Goal: Task Accomplishment & Management: Use online tool/utility

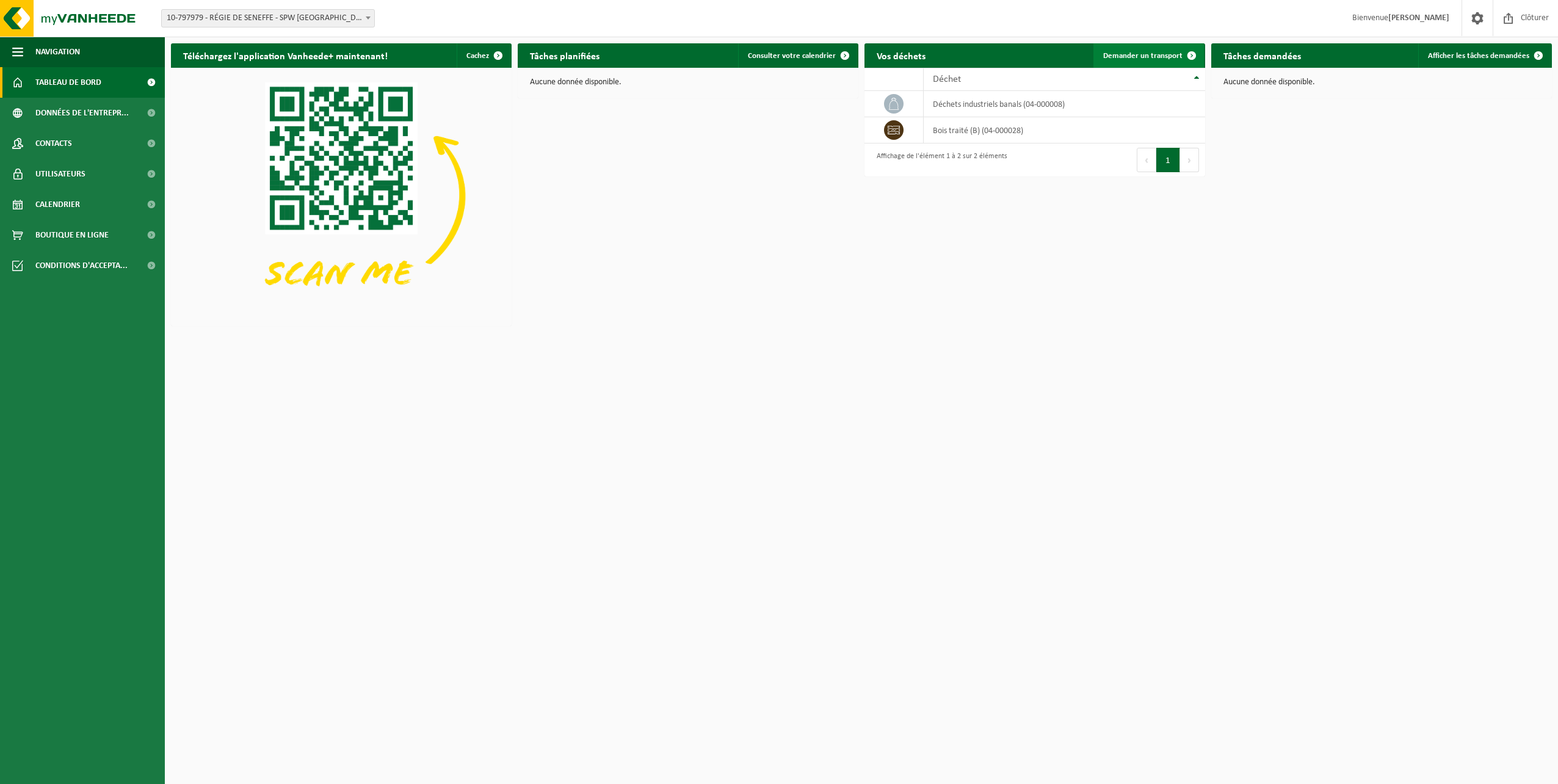
click at [1144, 53] on span "Demander un transport" at bounding box center [1142, 55] width 79 height 8
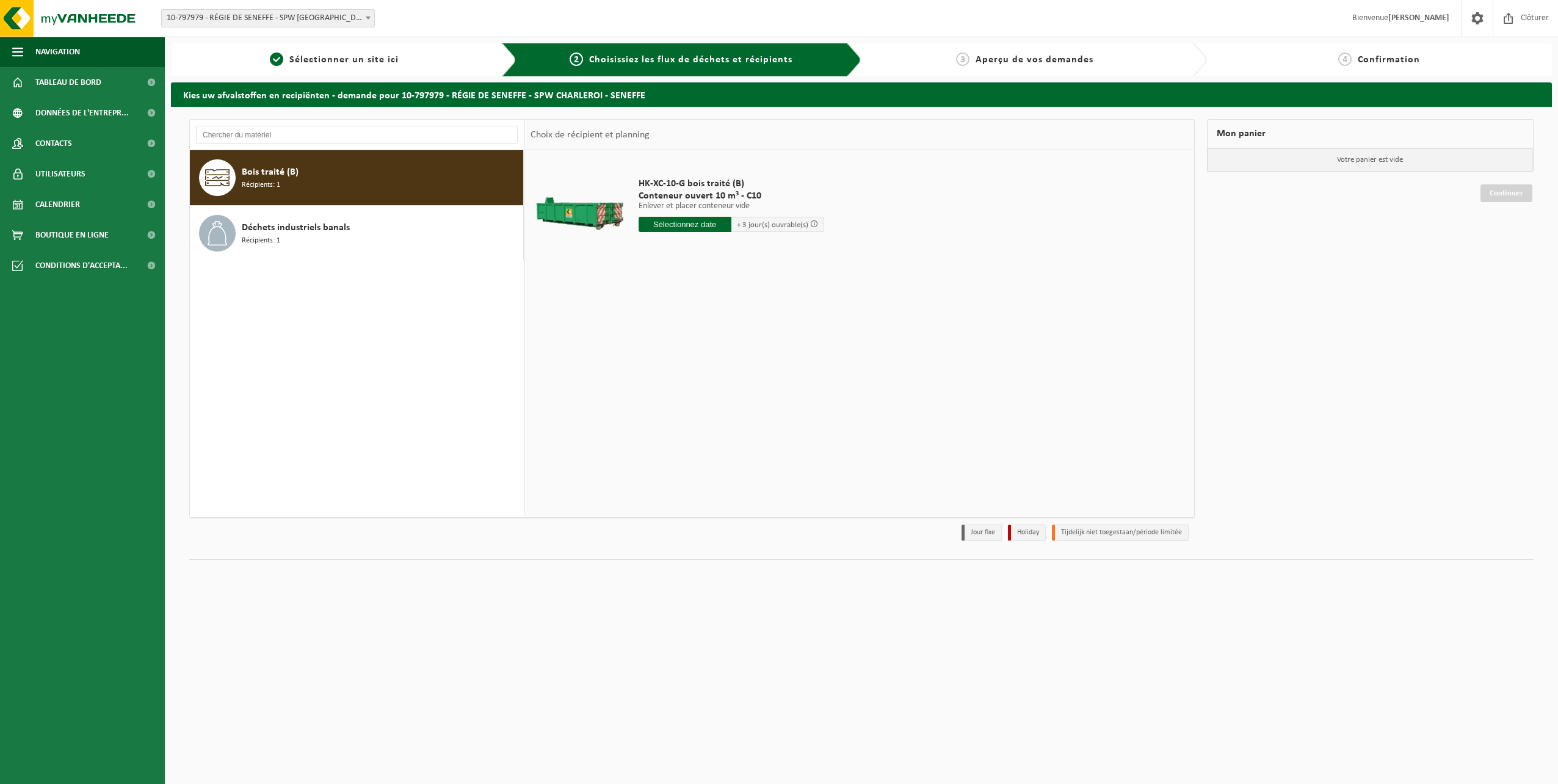
click at [353, 176] on div "Bois traité (B) Récipients: 1" at bounding box center [381, 177] width 279 height 36
click at [679, 222] on input "text" at bounding box center [685, 223] width 93 height 15
click at [681, 224] on input "text" at bounding box center [685, 223] width 93 height 15
click at [733, 327] on div "17" at bounding box center [735, 333] width 21 height 20
type input "à partir de 2025-10-17"
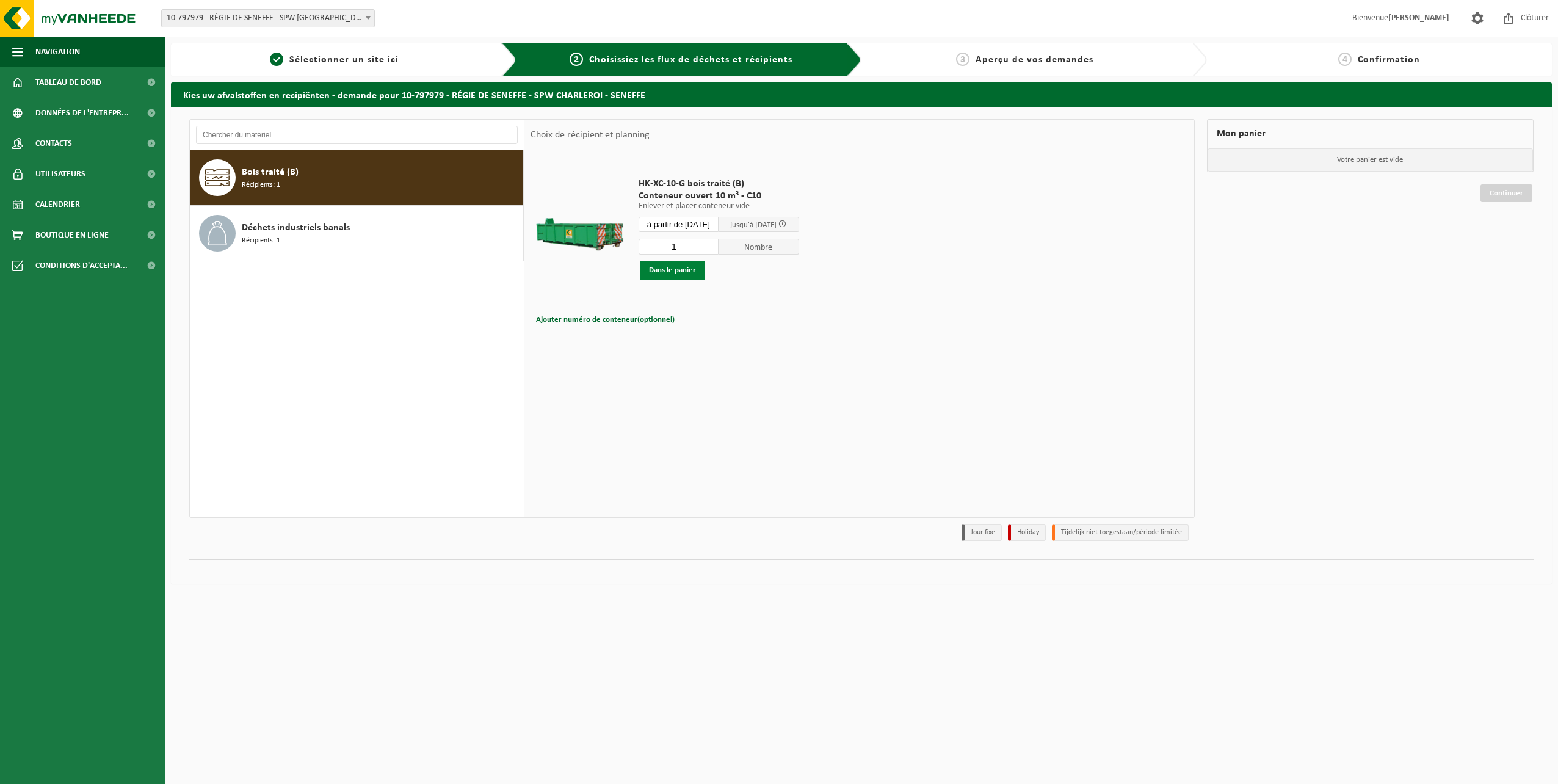
click at [677, 269] on button "Dans le panier" at bounding box center [672, 271] width 65 height 20
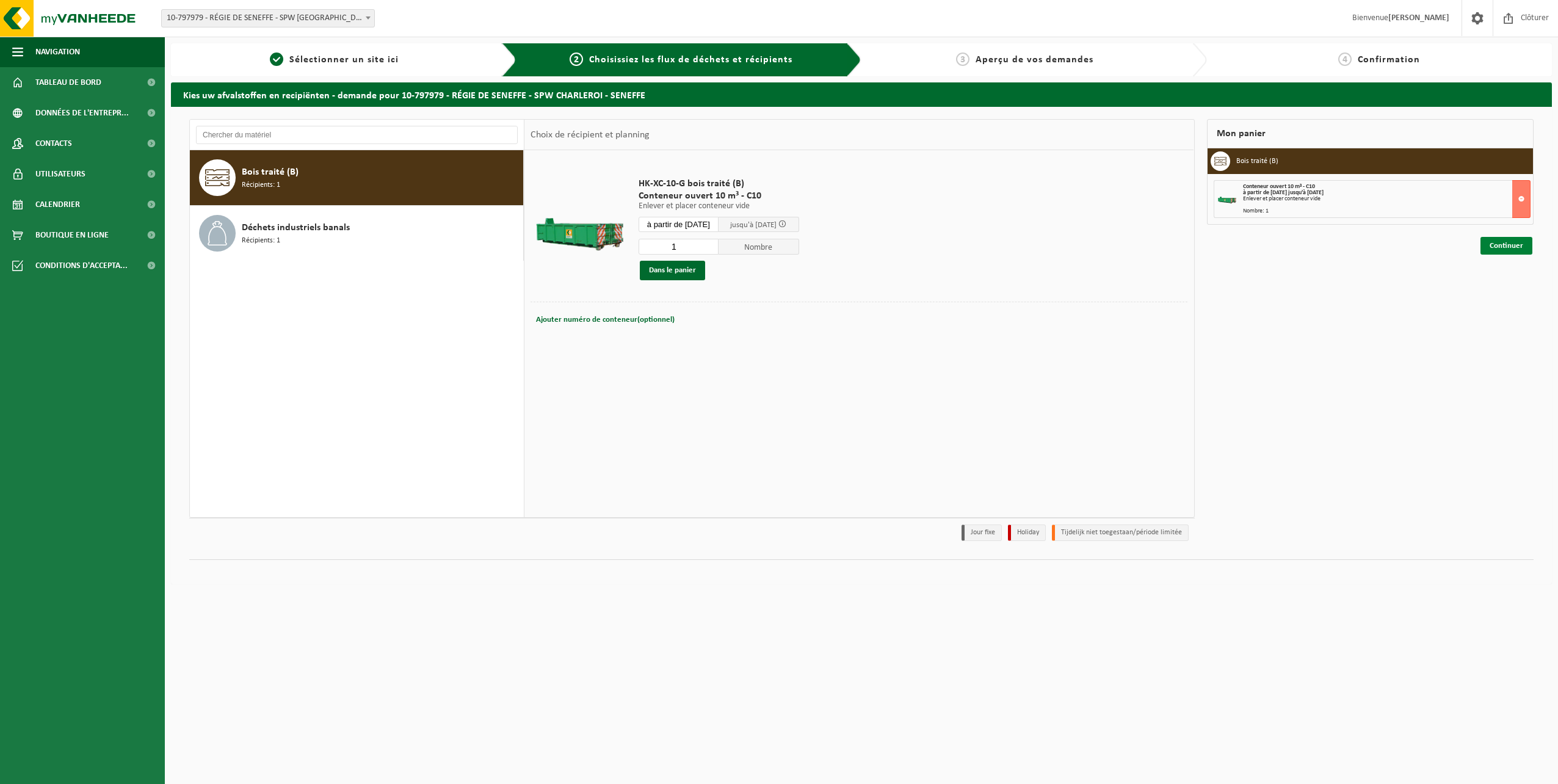
click at [1516, 244] on link "Continuer" at bounding box center [1506, 246] width 52 height 18
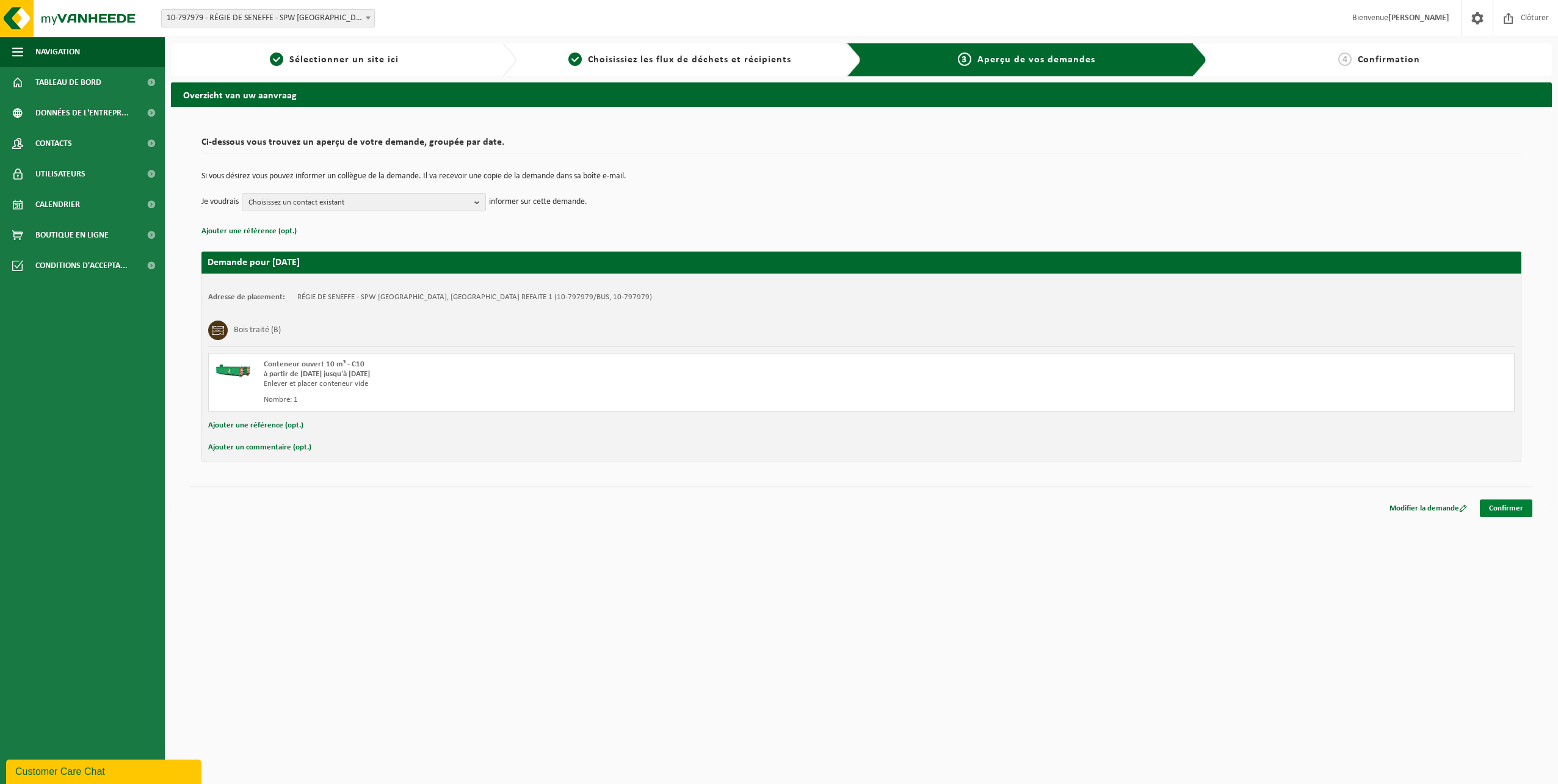
click at [1510, 508] on link "Confirmer" at bounding box center [1506, 508] width 53 height 18
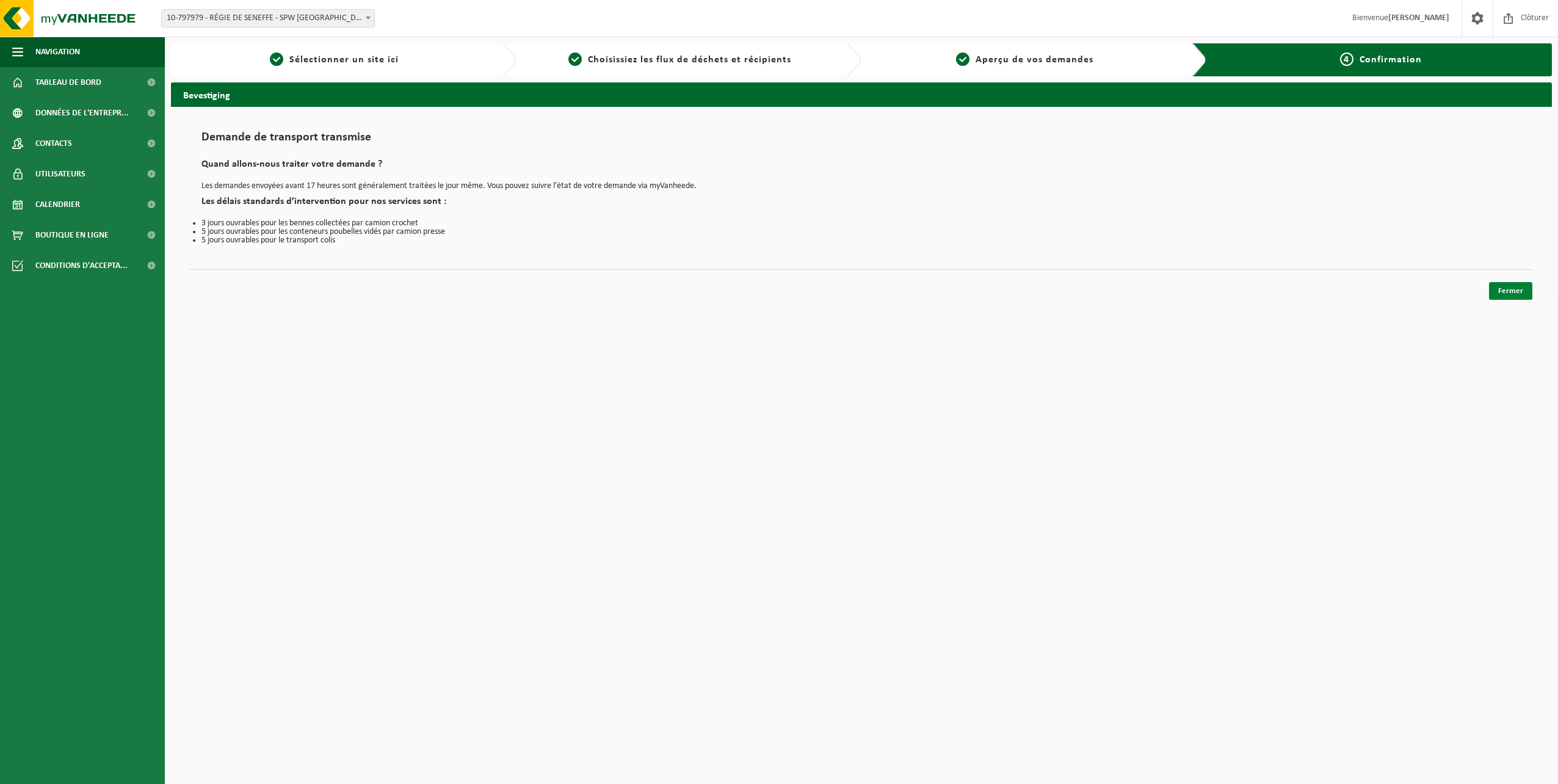
click at [1513, 288] on link "Fermer" at bounding box center [1511, 291] width 44 height 18
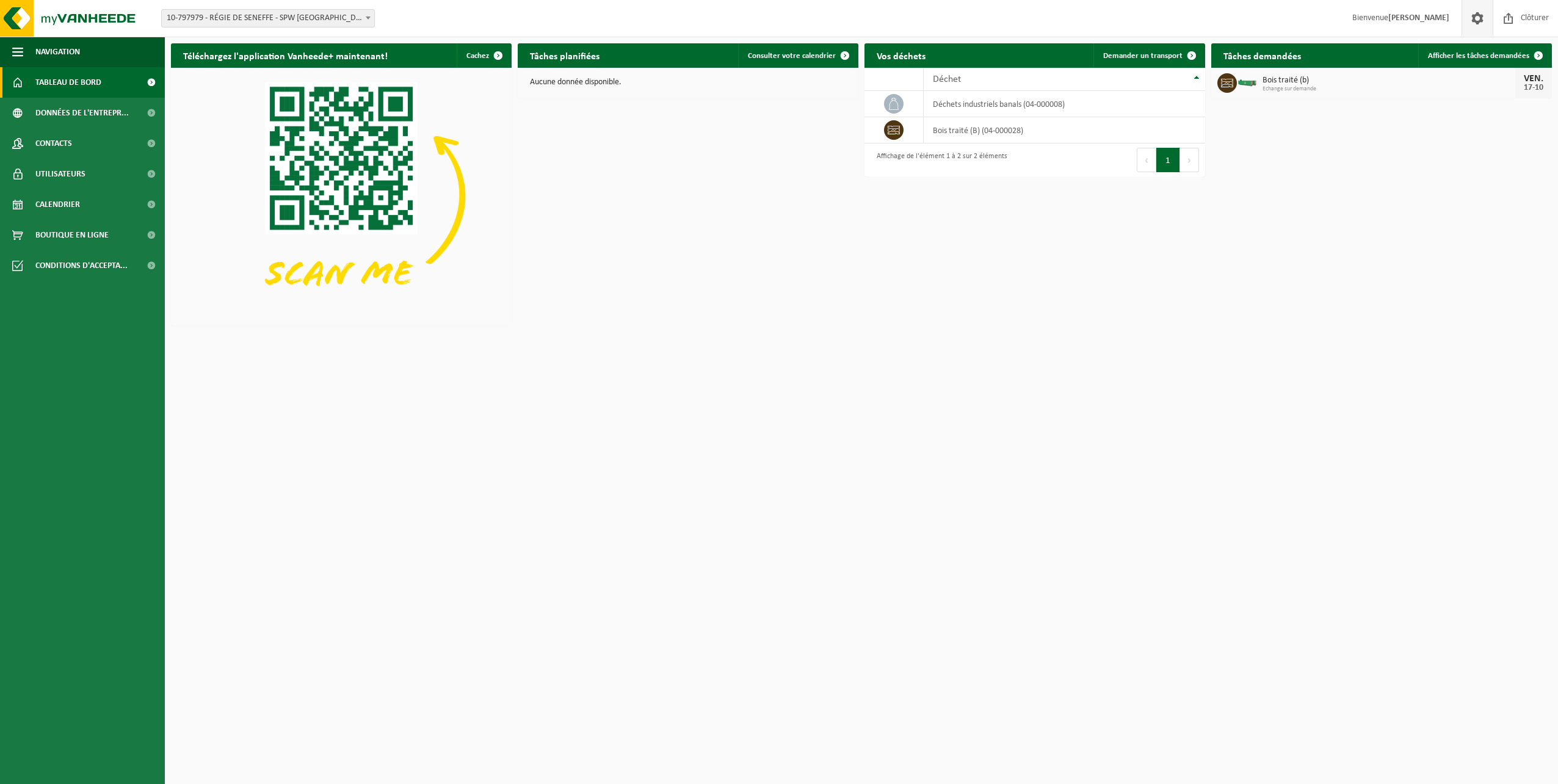
click at [1476, 18] on span at bounding box center [1478, 18] width 19 height 36
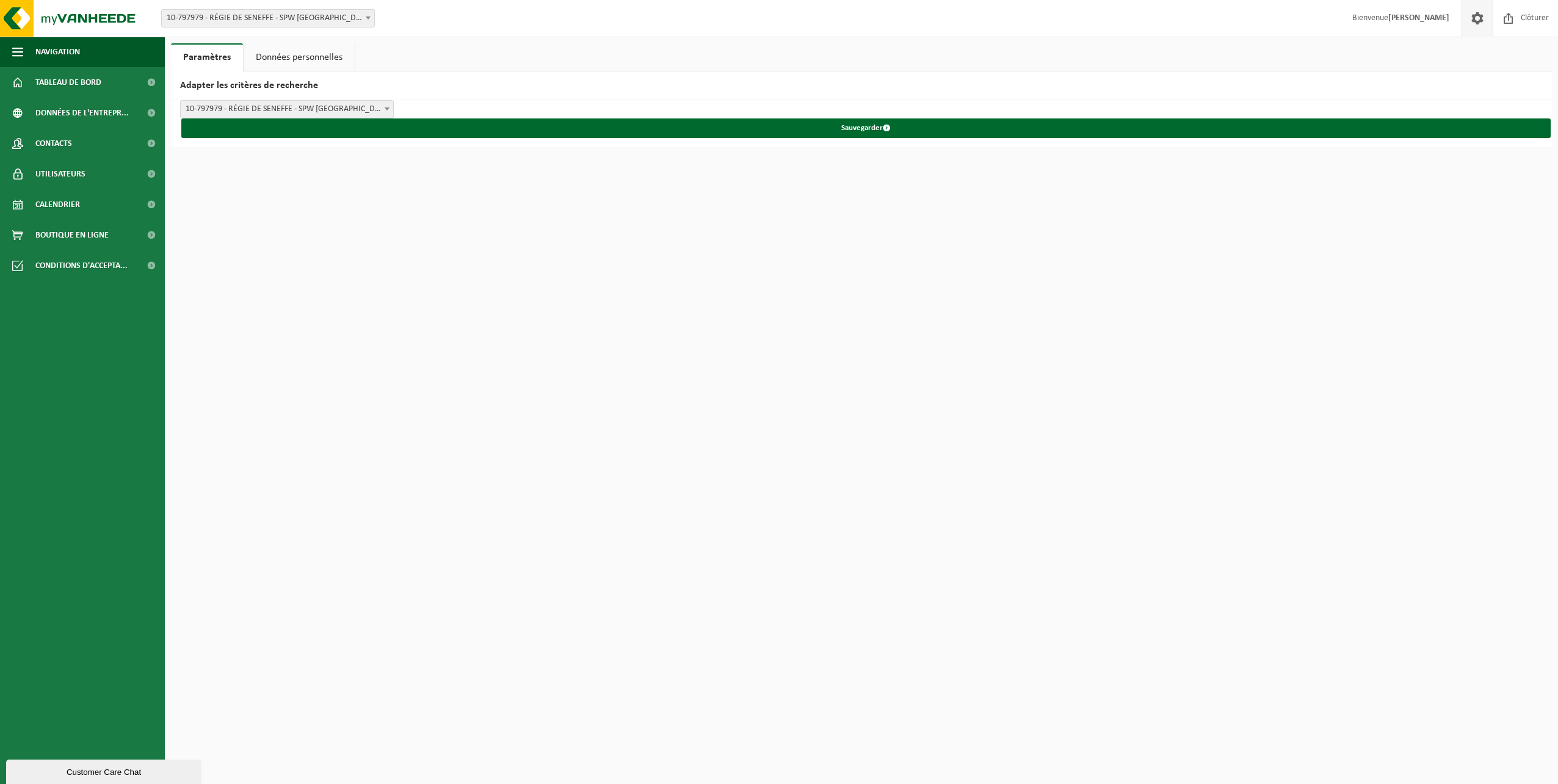
click at [297, 109] on span "10-797979 - RÉGIE DE SENEFFE - SPW [GEOGRAPHIC_DATA] - [GEOGRAPHIC_DATA]" at bounding box center [287, 109] width 213 height 17
click at [1542, 17] on span "Clôturer" at bounding box center [1535, 18] width 34 height 36
